Goal: Task Accomplishment & Management: Complete application form

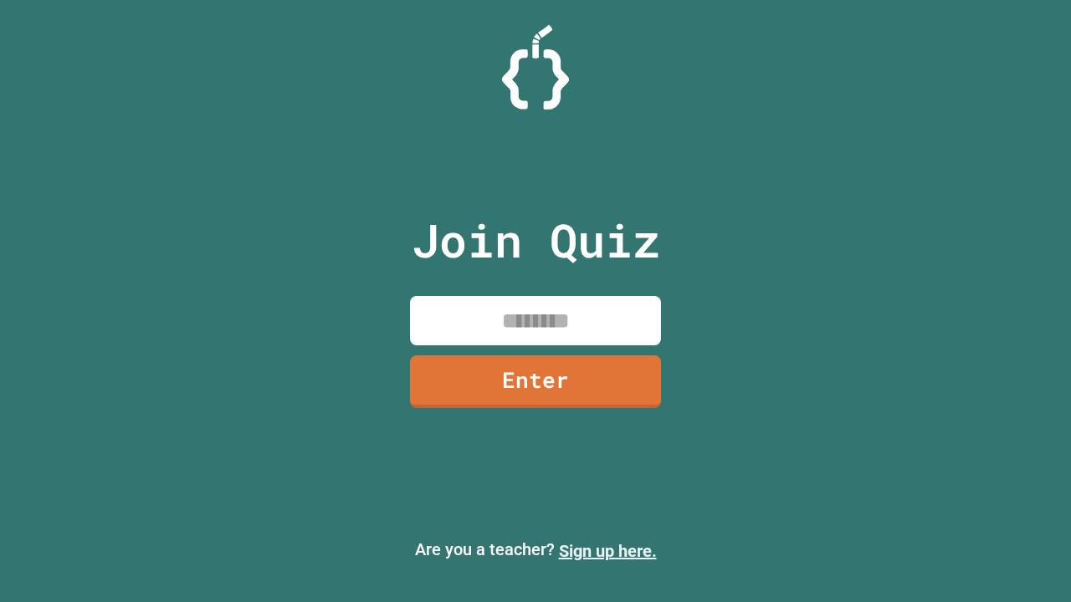
click at [607, 551] on link "Sign up here." at bounding box center [608, 551] width 98 height 20
